Goal: Task Accomplishment & Management: Manage account settings

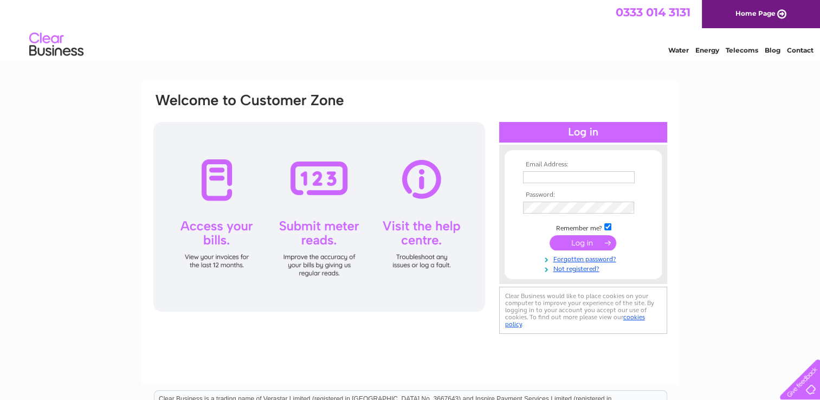
type input "[PERSON_NAME][EMAIL_ADDRESS][PERSON_NAME][DOMAIN_NAME]"
click at [574, 243] on input "submit" at bounding box center [583, 242] width 67 height 15
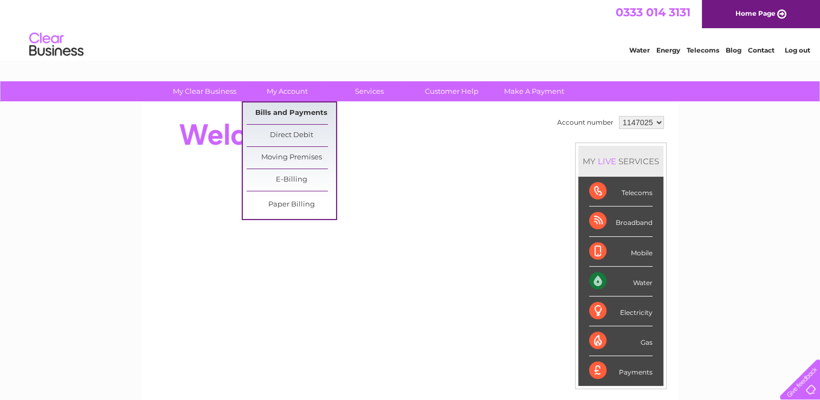
click at [298, 115] on link "Bills and Payments" at bounding box center [291, 113] width 89 height 22
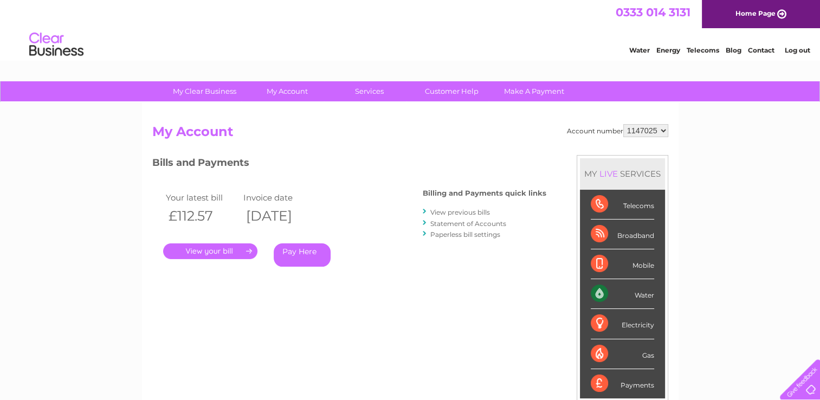
click at [221, 248] on link "." at bounding box center [210, 251] width 94 height 16
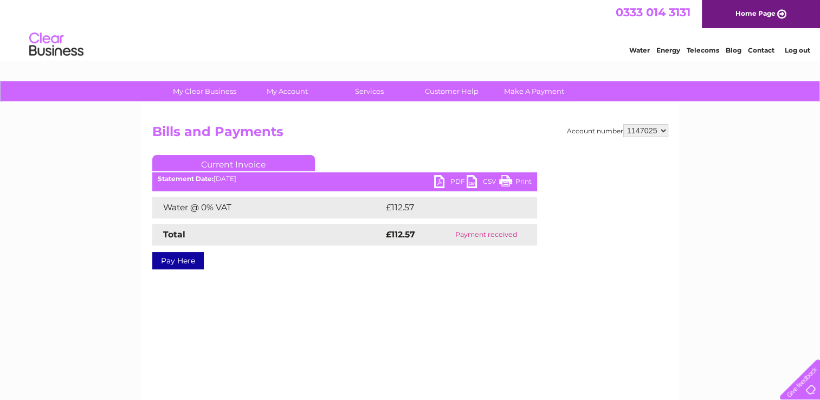
click at [507, 181] on link "Print" at bounding box center [515, 183] width 33 height 16
click at [446, 183] on link "PDF" at bounding box center [450, 183] width 33 height 16
